Goal: Information Seeking & Learning: Learn about a topic

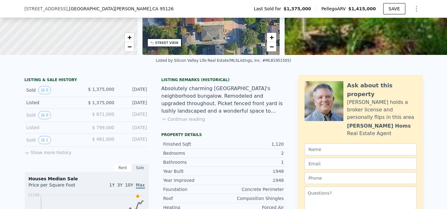
scroll to position [107, 0]
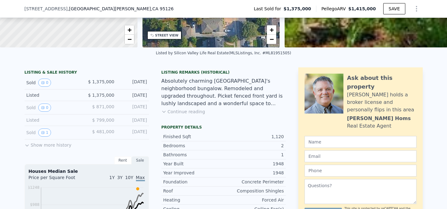
click at [27, 144] on icon at bounding box center [27, 145] width 5 height 5
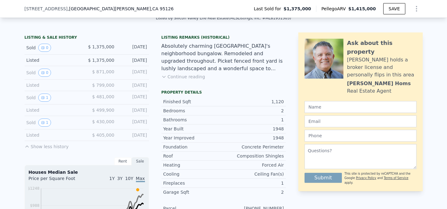
scroll to position [141, 0]
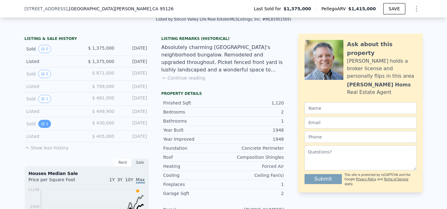
click at [45, 123] on button "1" at bounding box center [44, 124] width 13 height 8
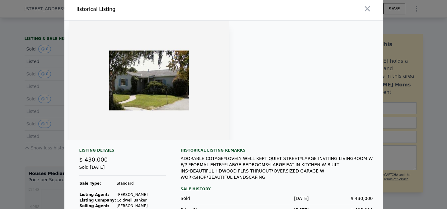
scroll to position [0, 0]
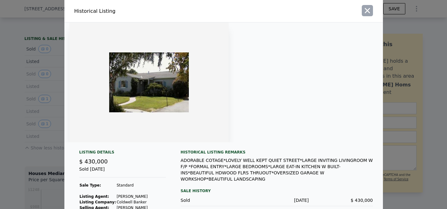
click at [369, 11] on icon "button" at bounding box center [367, 10] width 9 height 9
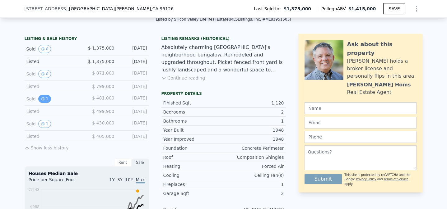
click at [46, 100] on button "1" at bounding box center [44, 99] width 13 height 8
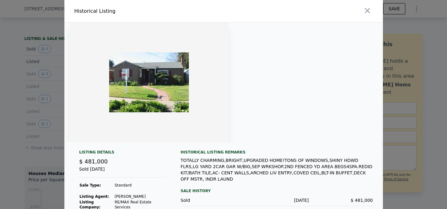
click at [182, 84] on img at bounding box center [148, 82] width 159 height 120
click at [371, 9] on icon "button" at bounding box center [367, 10] width 9 height 9
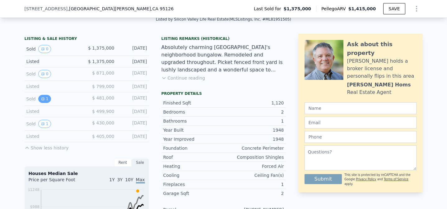
click at [45, 96] on button "1" at bounding box center [44, 99] width 13 height 8
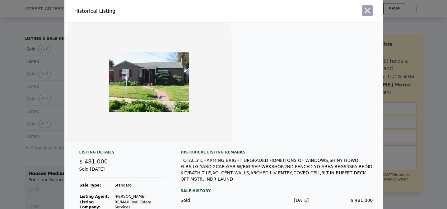
click at [368, 9] on icon "button" at bounding box center [367, 10] width 5 height 5
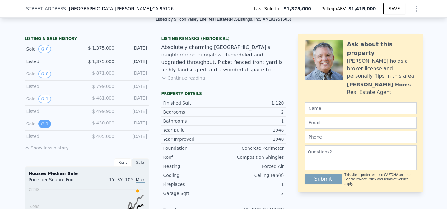
click at [46, 123] on button "1" at bounding box center [44, 124] width 13 height 8
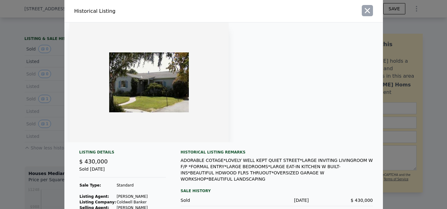
click at [366, 12] on icon "button" at bounding box center [367, 10] width 5 height 5
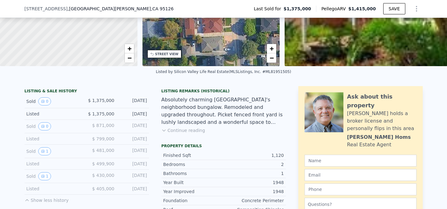
scroll to position [89, 0]
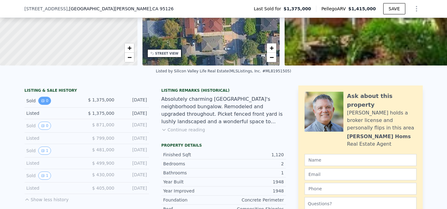
click at [44, 99] on icon "View historical data" at bounding box center [43, 101] width 4 height 4
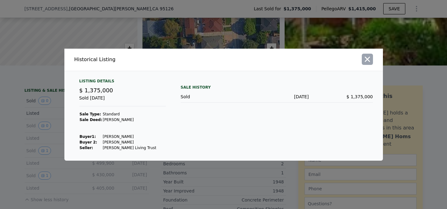
click at [370, 59] on icon "button" at bounding box center [367, 59] width 9 height 9
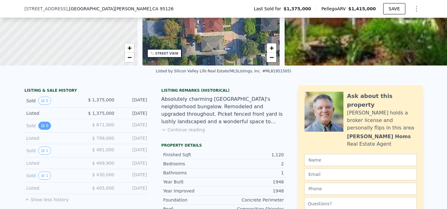
click at [43, 124] on icon "View historical data" at bounding box center [43, 125] width 2 height 2
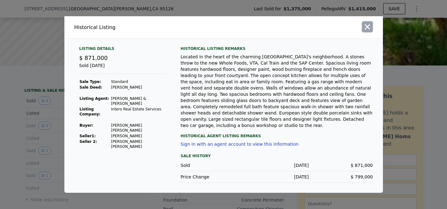
click at [366, 30] on icon "button" at bounding box center [367, 26] width 5 height 5
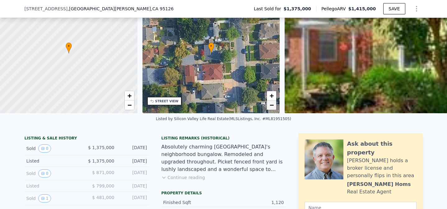
scroll to position [90, 0]
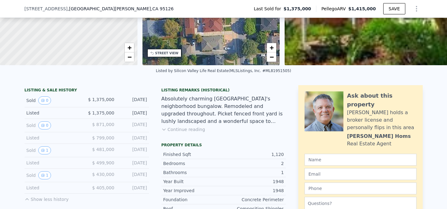
click at [190, 129] on button "Continue reading" at bounding box center [184, 129] width 44 height 6
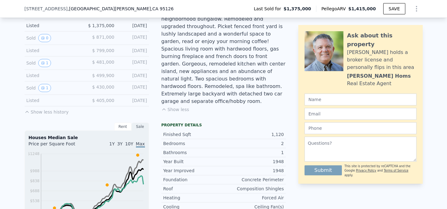
scroll to position [180, 0]
